Goal: Task Accomplishment & Management: Manage account settings

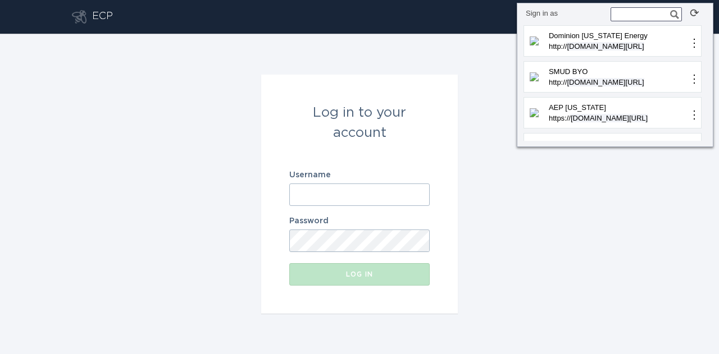
click at [426, 197] on input "Username" at bounding box center [359, 195] width 140 height 22
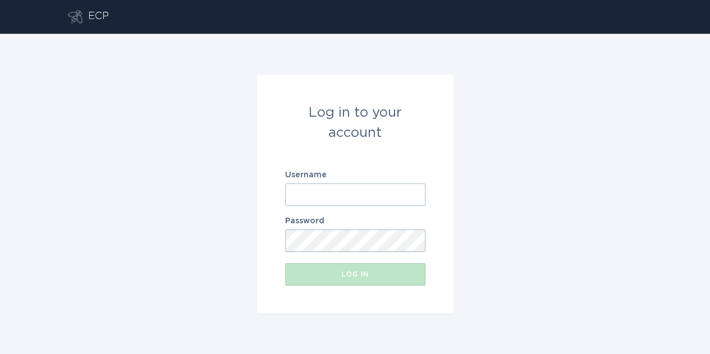
click at [422, 197] on input "Username" at bounding box center [355, 195] width 140 height 22
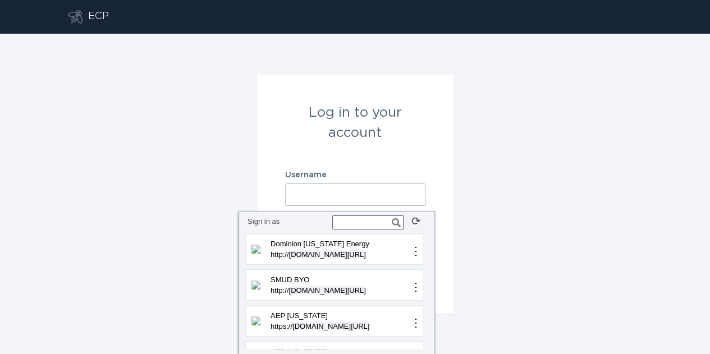
click at [368, 222] on input "text" at bounding box center [367, 223] width 71 height 14
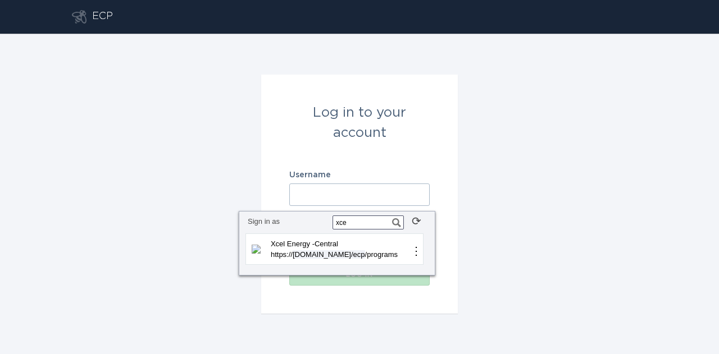
type input "xcel"
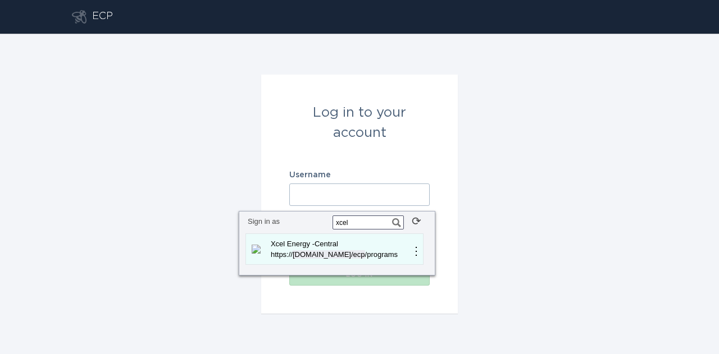
click at [335, 251] on span "[DOMAIN_NAME]" at bounding box center [322, 254] width 58 height 8
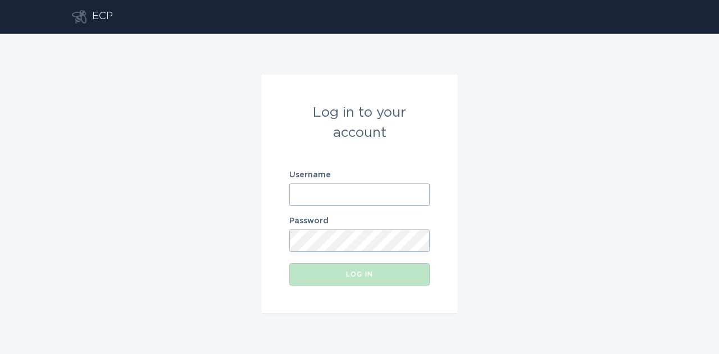
type input "[EMAIL_ADDRESS][DOMAIN_NAME]"
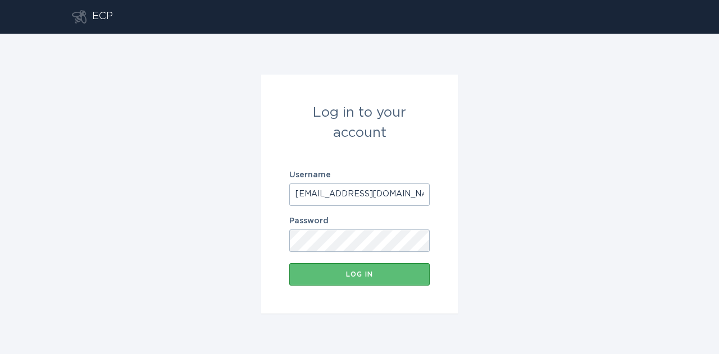
click at [457, 234] on form "Log in to your account Username [EMAIL_ADDRESS][DOMAIN_NAME] Password Log in" at bounding box center [359, 194] width 197 height 239
click at [390, 280] on button "Log in" at bounding box center [359, 274] width 140 height 22
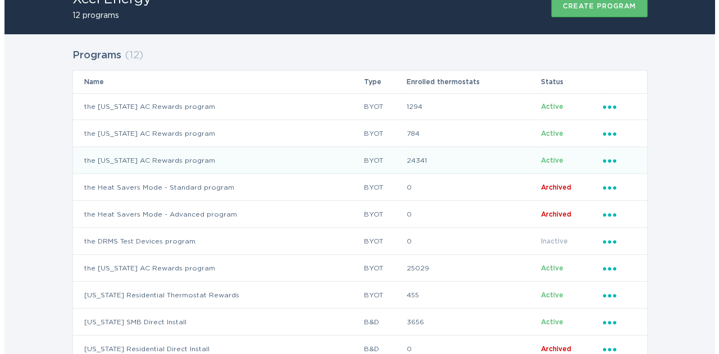
scroll to position [54, 0]
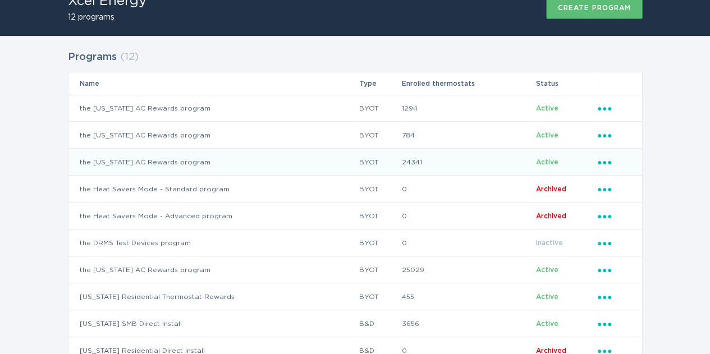
click at [600, 162] on icon "Popover menu" at bounding box center [604, 162] width 13 height 3
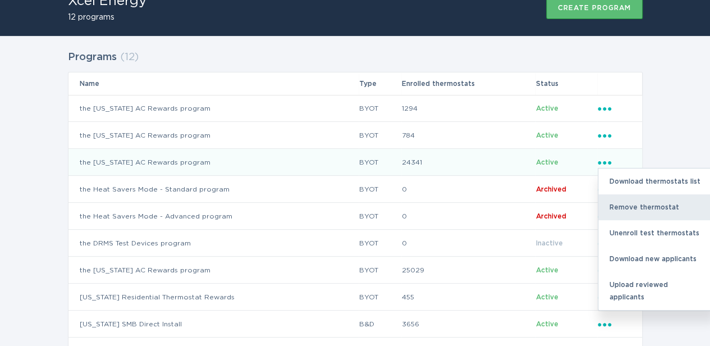
click at [623, 205] on div "Remove thermostat" at bounding box center [657, 207] width 117 height 26
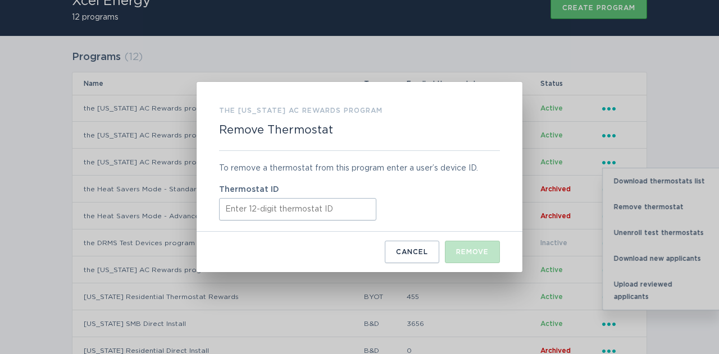
click at [298, 206] on input "Thermostat ID" at bounding box center [297, 209] width 157 height 22
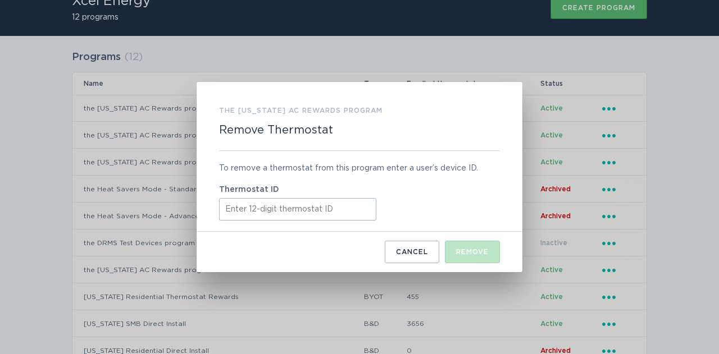
paste input "421817691412"
type input "421817691412"
click at [481, 251] on div "Remove" at bounding box center [472, 252] width 33 height 7
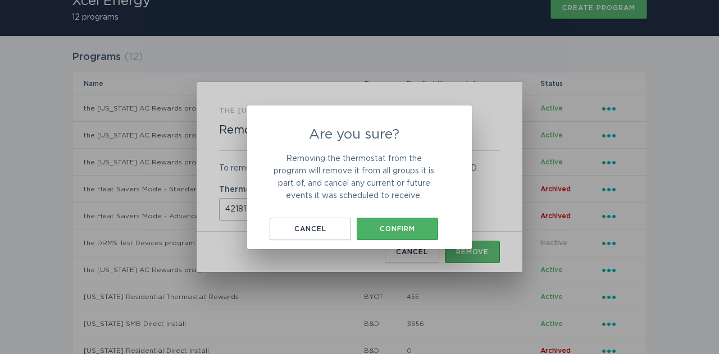
click at [421, 228] on div "Confirm" at bounding box center [397, 229] width 70 height 7
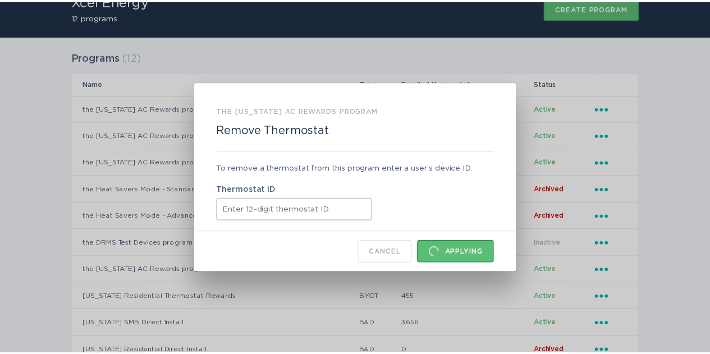
scroll to position [0, 0]
